Goal: Find specific page/section: Find specific page/section

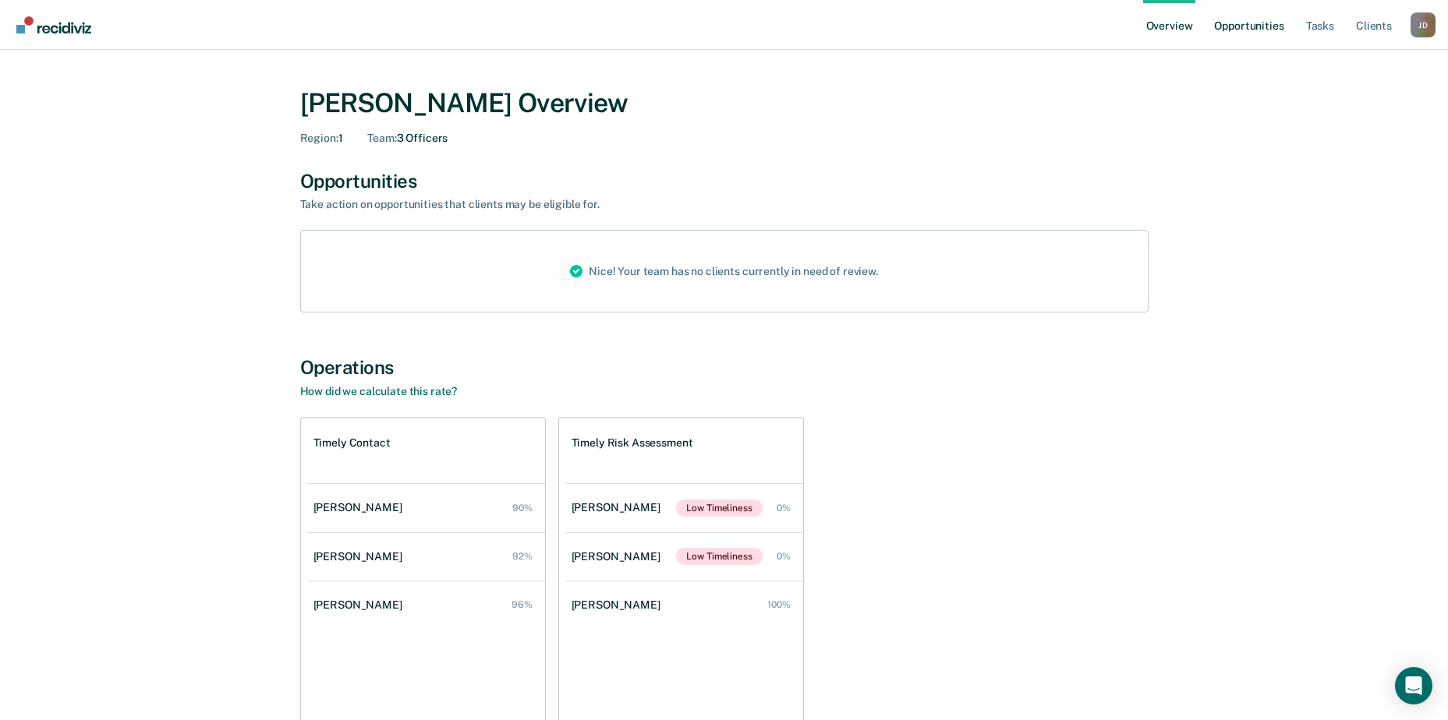
click at [1277, 27] on link "Opportunities" at bounding box center [1249, 25] width 76 height 50
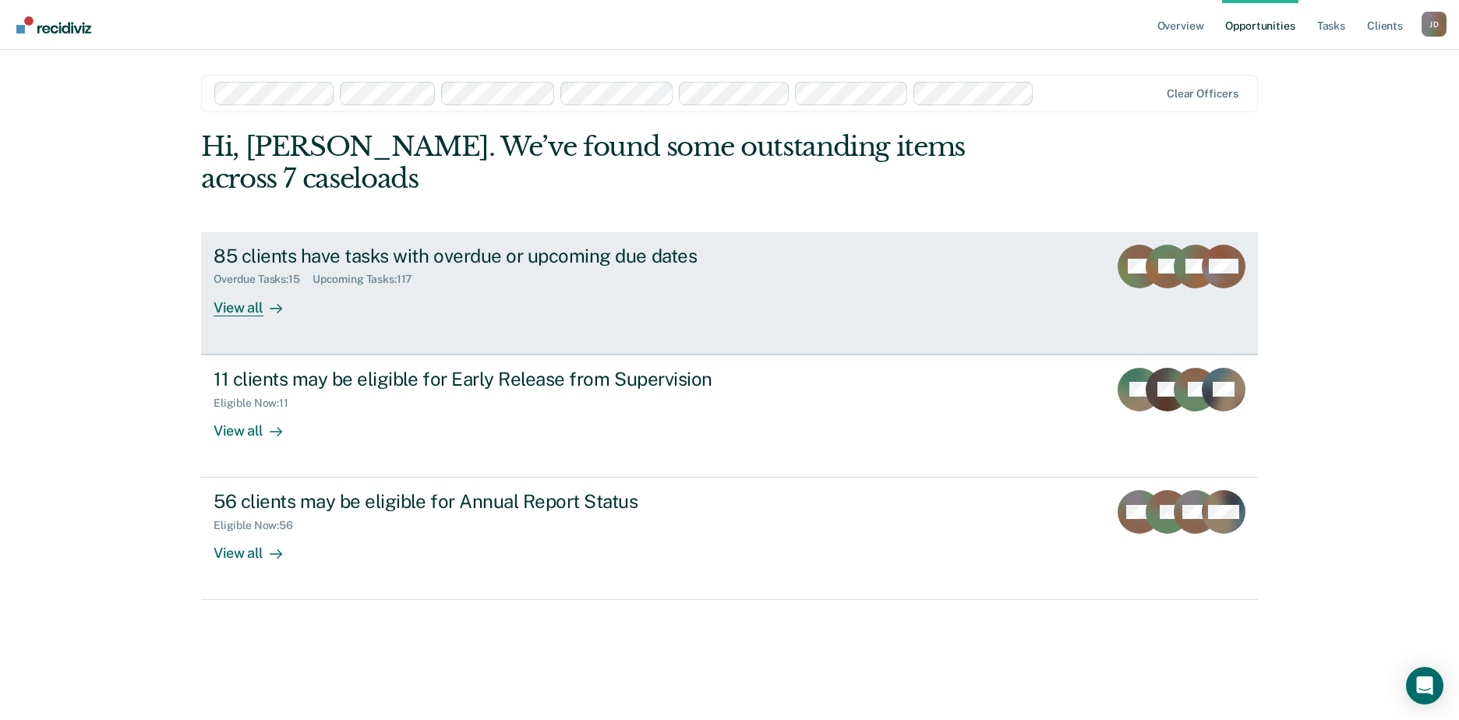
click at [254, 310] on div "View all" at bounding box center [257, 301] width 87 height 30
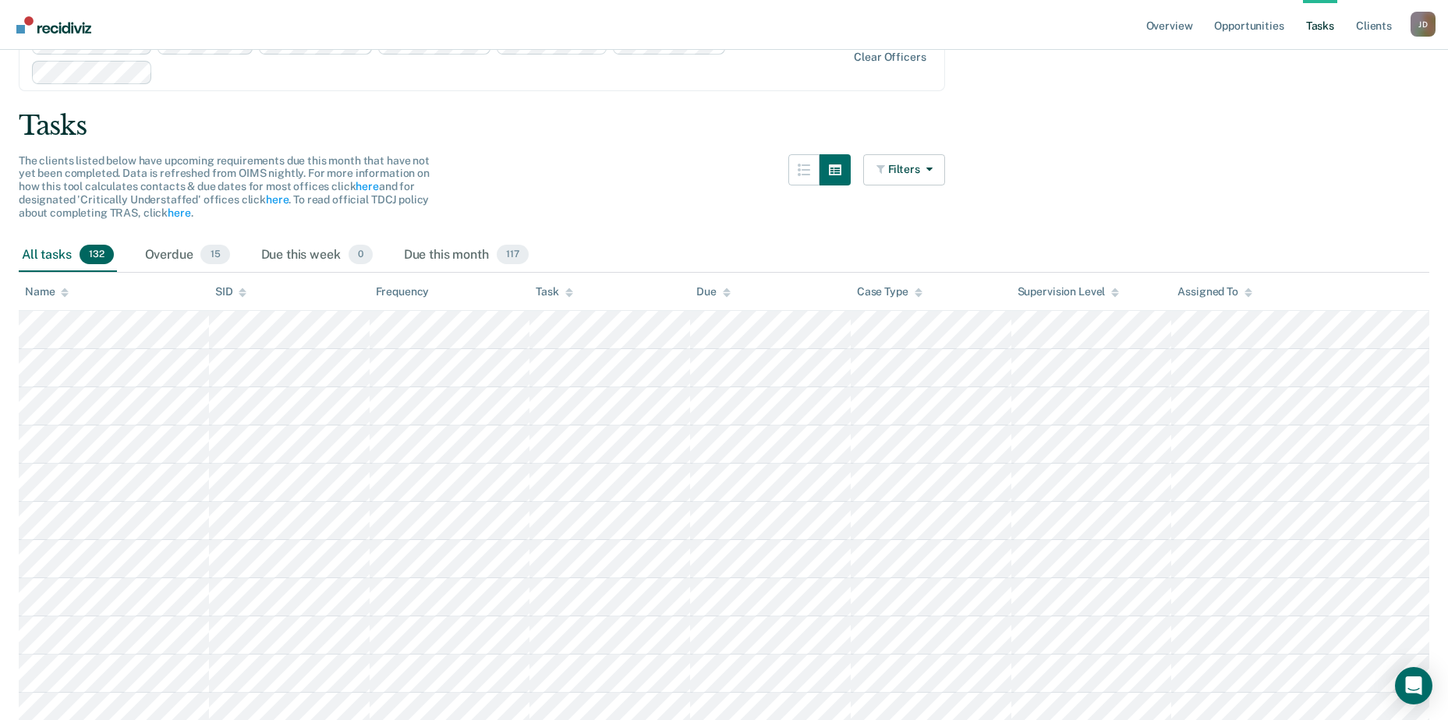
scroll to position [78, 0]
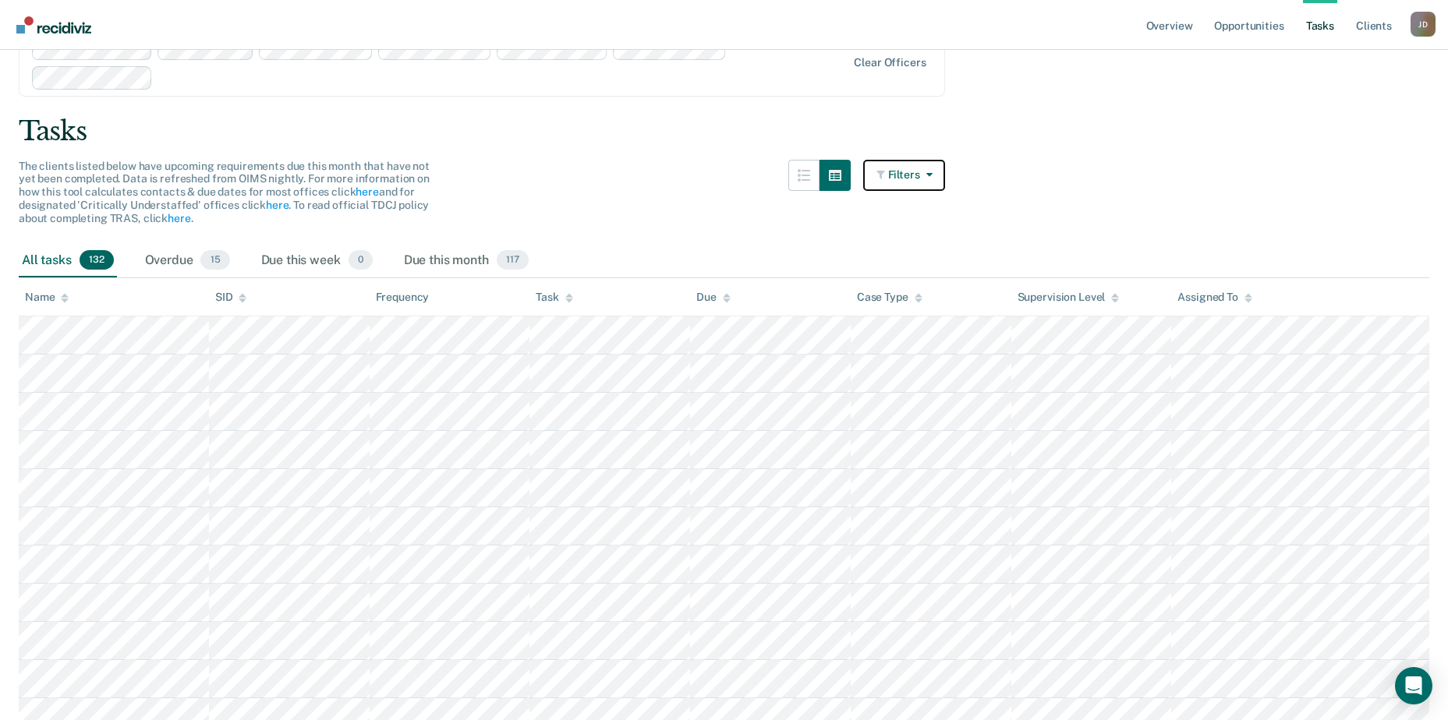
click at [932, 173] on icon "button" at bounding box center [926, 174] width 12 height 11
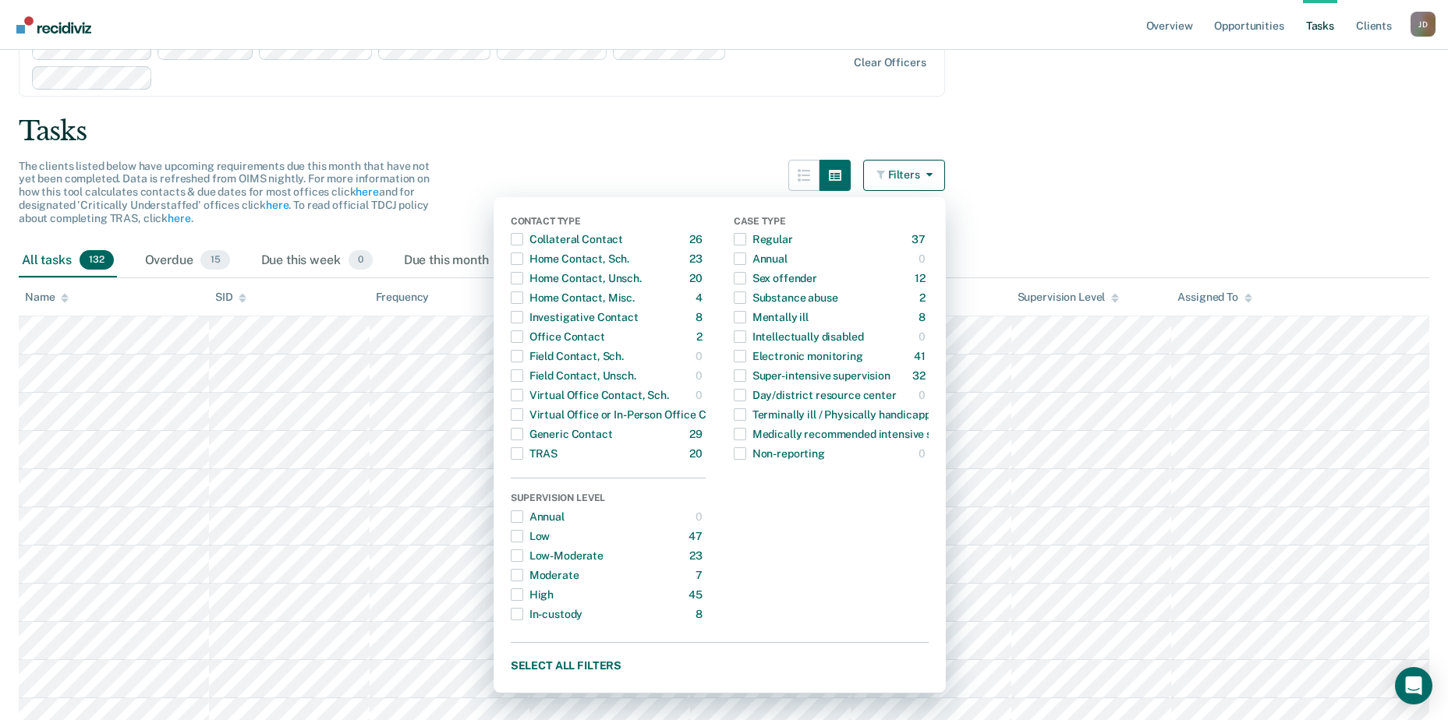
click at [932, 173] on icon "button" at bounding box center [926, 174] width 12 height 11
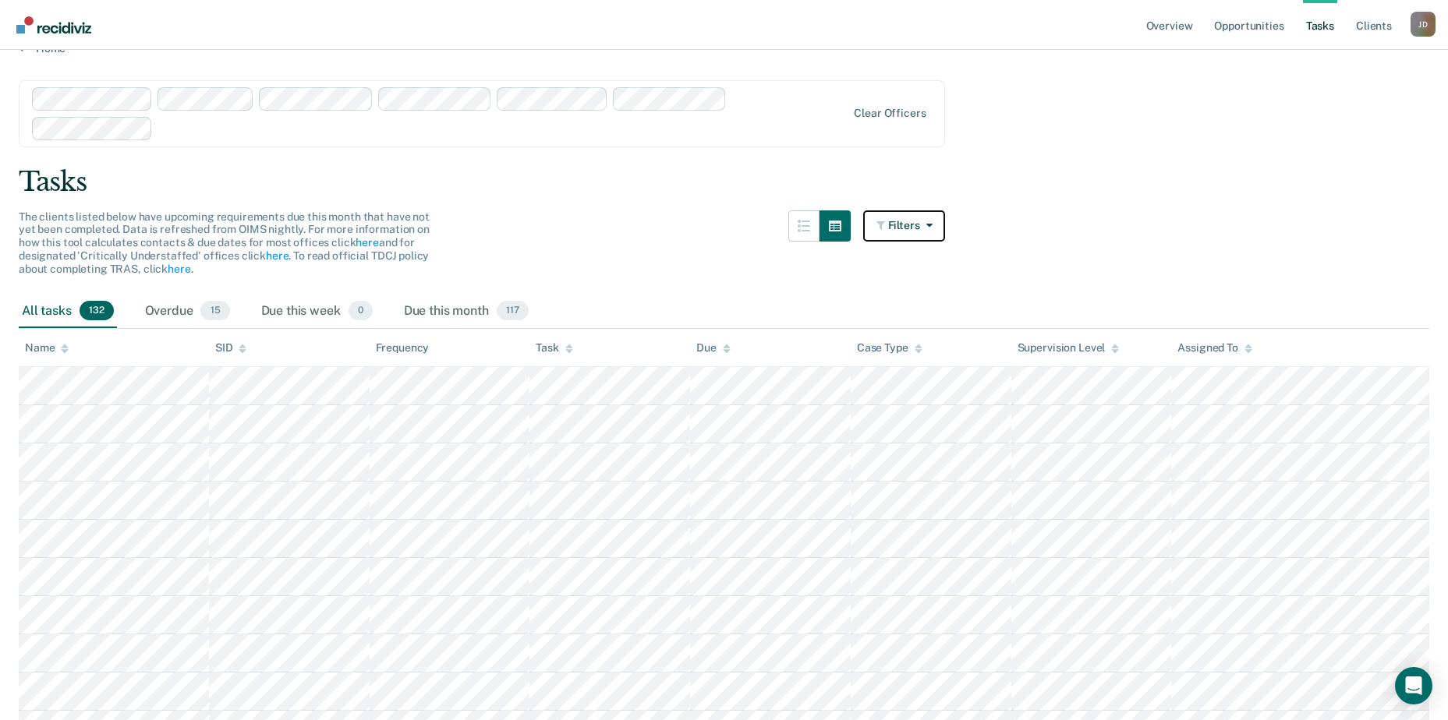
scroll to position [0, 0]
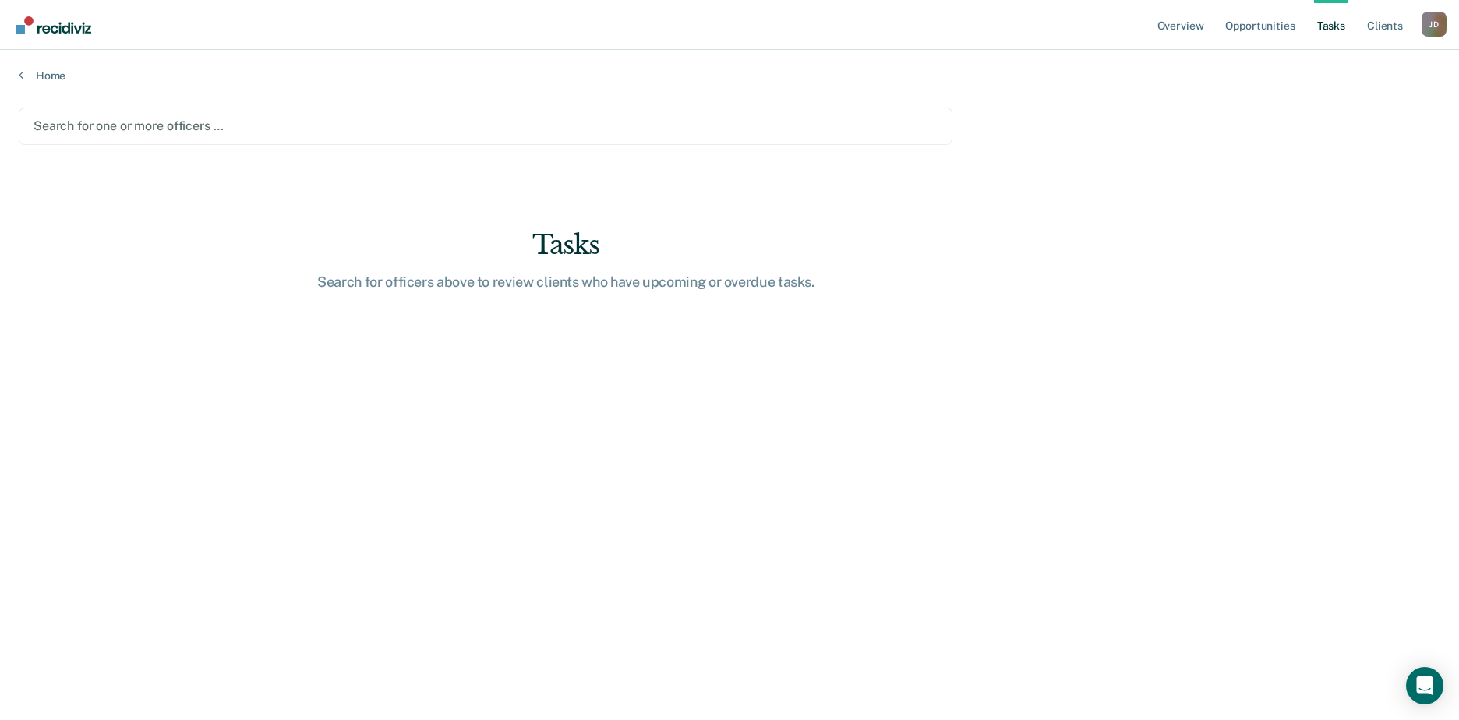
click at [70, 118] on div at bounding box center [486, 126] width 904 height 18
